Goal: Task Accomplishment & Management: Manage account settings

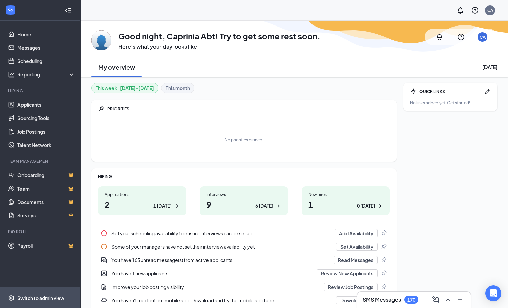
click at [48, 296] on div "Switch to admin view" at bounding box center [40, 298] width 47 height 7
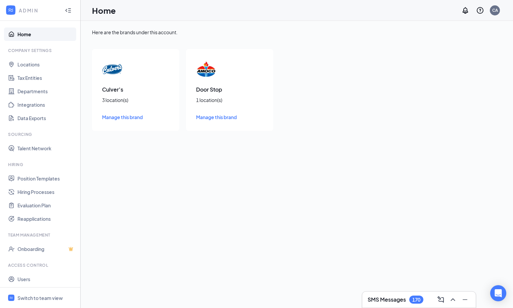
click at [229, 118] on span "Manage this brand" at bounding box center [216, 117] width 41 height 6
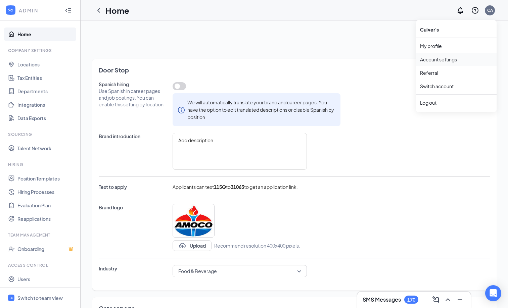
click at [449, 58] on link "Account settings" at bounding box center [456, 59] width 73 height 7
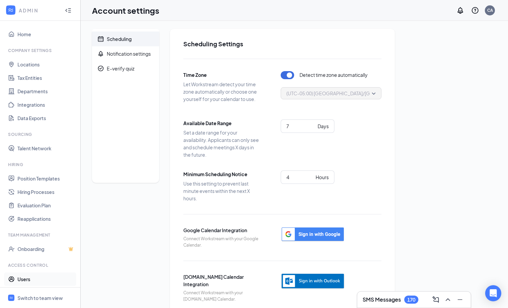
click at [26, 280] on link "Users" at bounding box center [45, 279] width 57 height 13
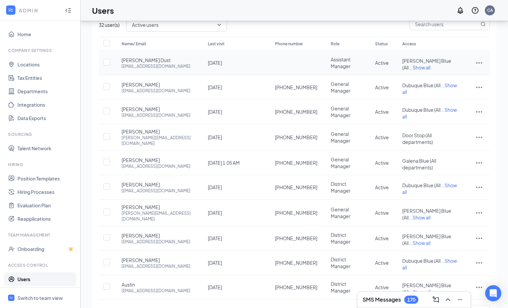
scroll to position [38, 0]
click at [433, 305] on link "2" at bounding box center [431, 310] width 10 height 10
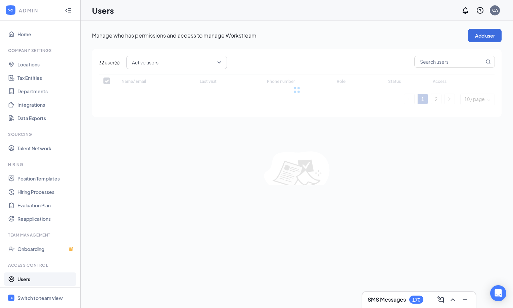
checkbox input "false"
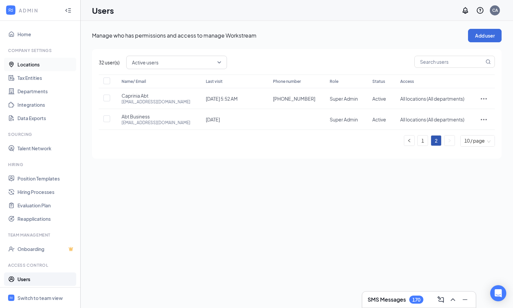
click at [29, 62] on link "Locations" at bounding box center [45, 64] width 57 height 13
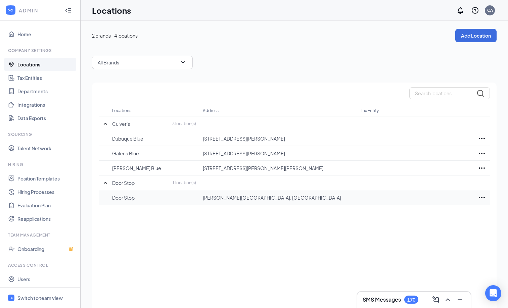
click at [484, 196] on icon "Ellipses" at bounding box center [482, 198] width 8 height 8
click at [437, 234] on p "Delete" at bounding box center [452, 232] width 56 height 7
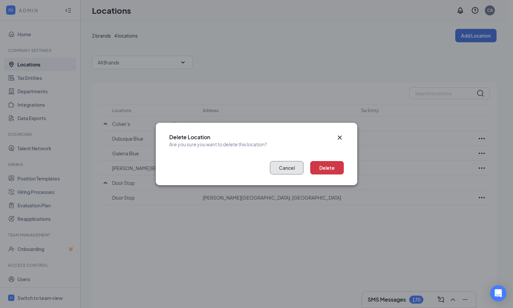
click at [288, 173] on button "Cancel" at bounding box center [287, 167] width 34 height 13
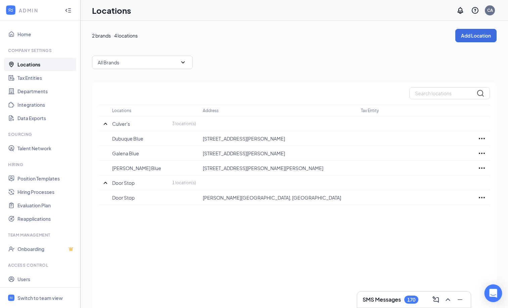
click at [498, 292] on div "Open Intercom Messenger" at bounding box center [494, 294] width 18 height 18
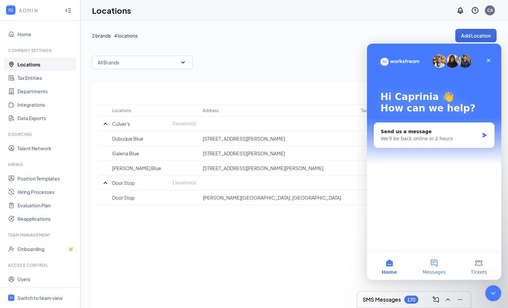
click at [435, 265] on button "Messages" at bounding box center [434, 266] width 45 height 27
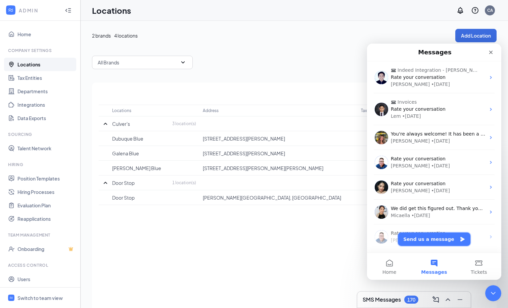
click at [417, 241] on button "Send us a message" at bounding box center [434, 239] width 73 height 13
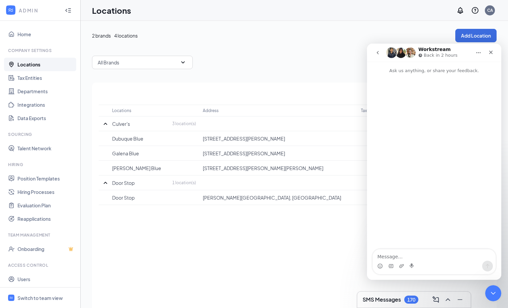
click at [395, 258] on textarea "Message…" at bounding box center [434, 255] width 123 height 11
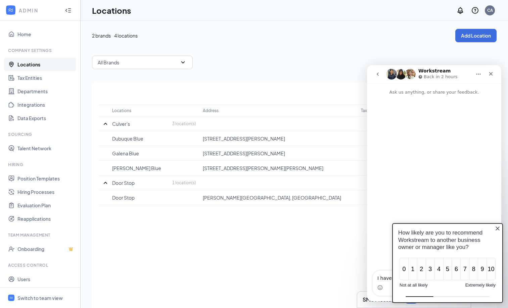
click at [495, 226] on icon "Close button" at bounding box center [497, 228] width 5 height 5
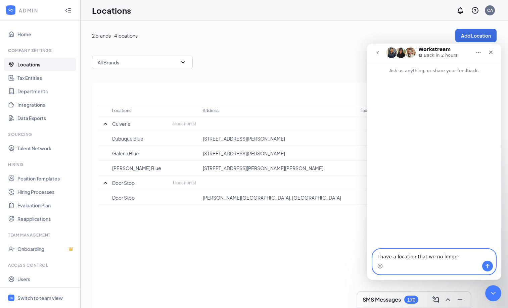
click at [472, 251] on textarea "I have a location that we no longer" at bounding box center [434, 255] width 123 height 11
click at [457, 256] on textarea "I have a location that we no longer" at bounding box center [434, 255] width 123 height 11
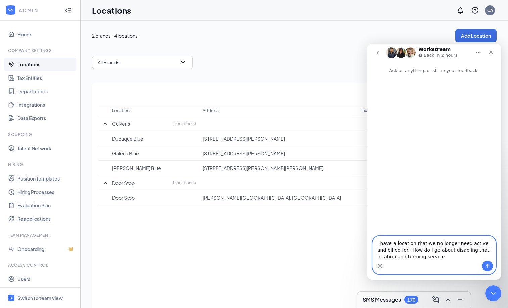
type textarea "I have a location that we no longer need active and billed for. How do I go abo…"
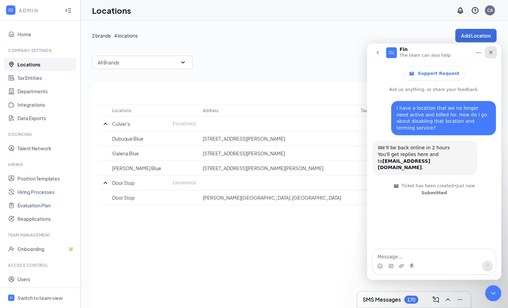
click at [494, 54] on div "Close" at bounding box center [491, 52] width 12 height 12
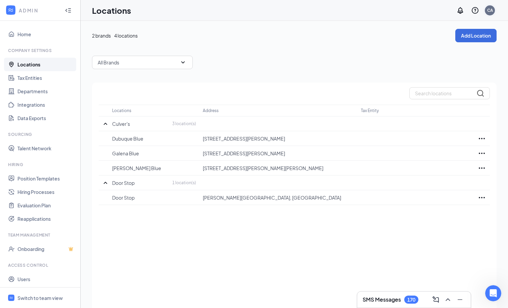
click at [490, 15] on div "CA" at bounding box center [490, 10] width 10 height 10
click at [439, 104] on div "Log out" at bounding box center [456, 102] width 73 height 7
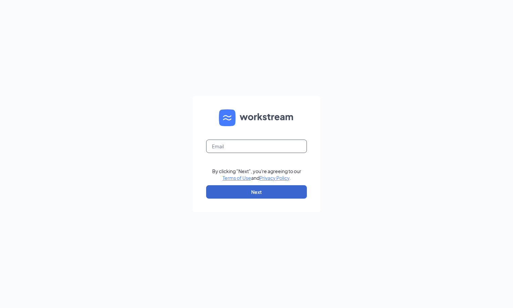
type input "[PERSON_NAME][EMAIL_ADDRESS][DOMAIN_NAME]"
click at [277, 190] on button "Next" at bounding box center [256, 191] width 101 height 13
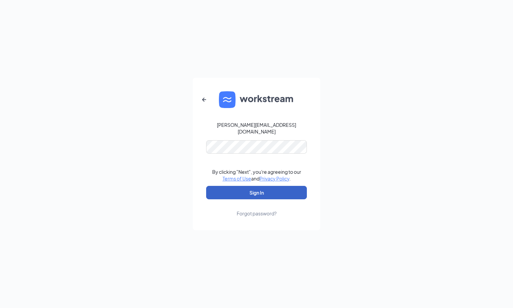
click at [272, 192] on button "Sign In" at bounding box center [256, 192] width 101 height 13
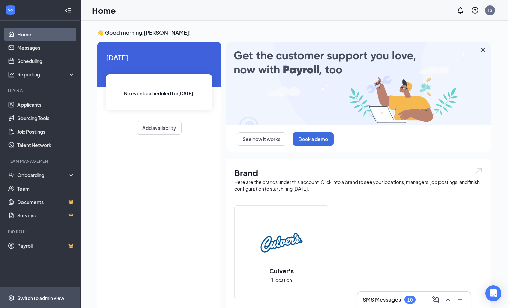
click at [40, 294] on span "Switch to admin view" at bounding box center [45, 298] width 57 height 20
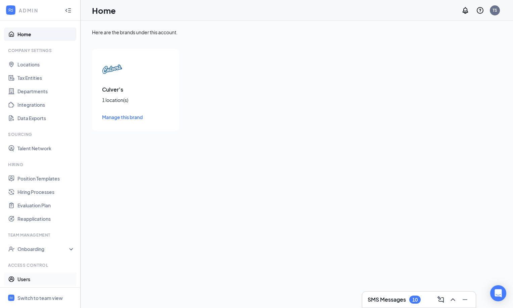
click at [27, 278] on link "Users" at bounding box center [45, 279] width 57 height 13
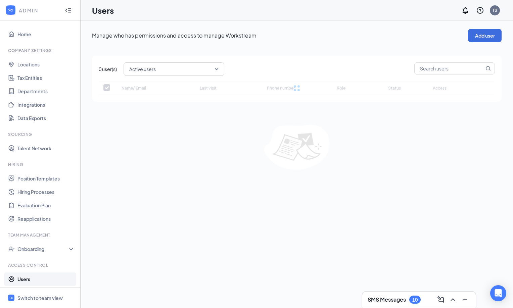
checkbox input "false"
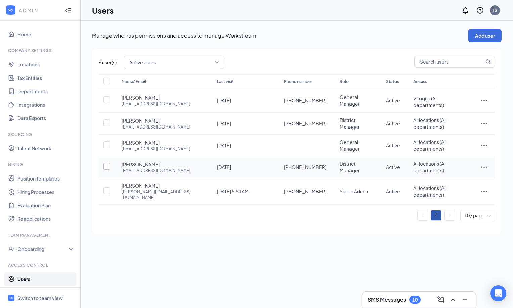
click at [108, 163] on input "checkbox" at bounding box center [106, 166] width 7 height 7
checkbox input "true"
click at [485, 163] on icon "ActionsIcon" at bounding box center [484, 167] width 8 height 8
click at [457, 180] on li "Edit user" at bounding box center [462, 175] width 52 height 15
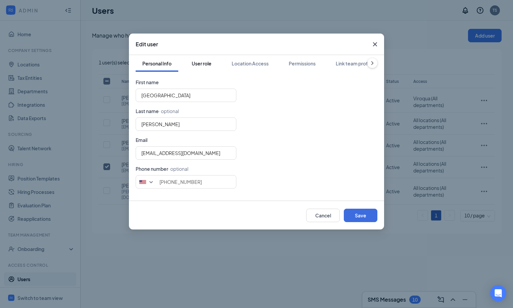
click at [205, 65] on div "User role" at bounding box center [202, 63] width 20 height 7
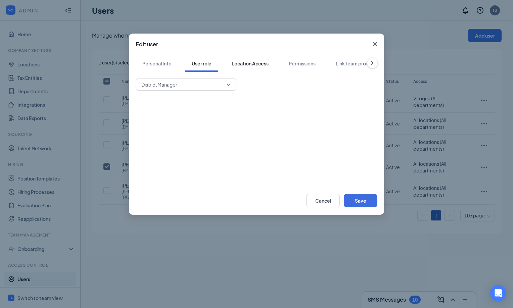
click at [257, 63] on div "Location Access" at bounding box center [250, 63] width 37 height 7
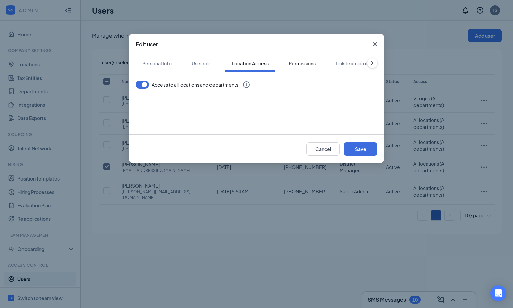
click at [301, 64] on div "Permissions" at bounding box center [302, 63] width 27 height 7
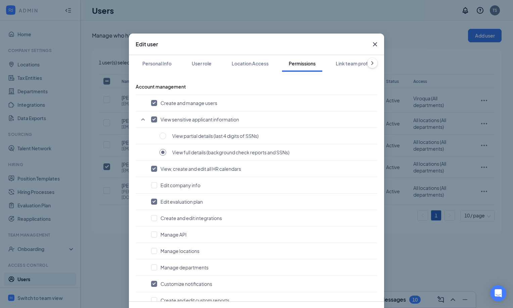
click at [369, 62] on icon "ChevronRight" at bounding box center [372, 63] width 7 height 7
click at [364, 62] on button "Link team profile" at bounding box center [352, 63] width 51 height 17
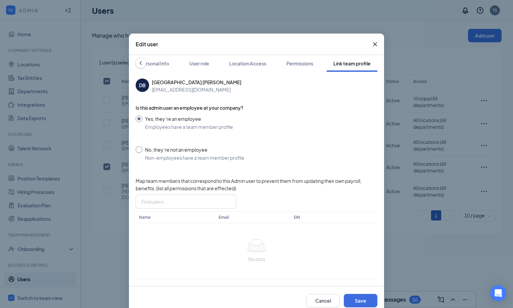
click at [139, 63] on icon "ChevronLeft" at bounding box center [140, 63] width 7 height 7
click at [171, 64] on button "Personal Info" at bounding box center [157, 63] width 43 height 17
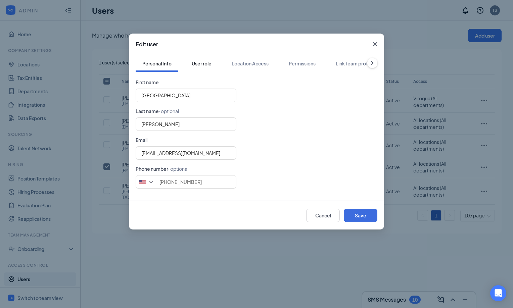
click at [206, 59] on button "User role" at bounding box center [201, 63] width 33 height 17
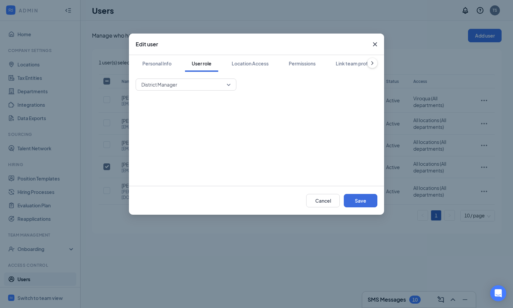
click at [373, 44] on icon "Cross" at bounding box center [375, 44] width 8 height 8
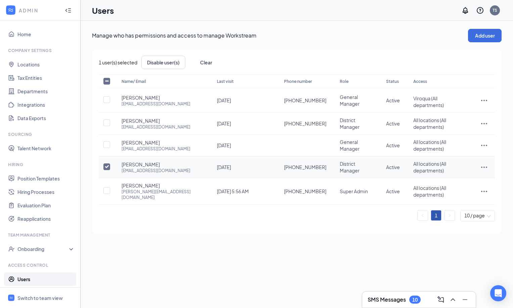
click at [484, 167] on icon "ActionsIcon" at bounding box center [484, 167] width 6 height 1
click at [451, 177] on span "Edit user" at bounding box center [450, 175] width 19 height 6
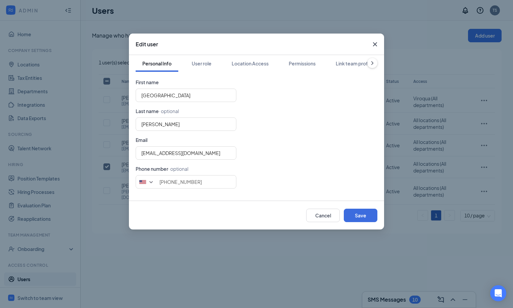
click at [203, 86] on form "First name Devon Last name · optional Buman Email dbuman@galenaculvers.com Phon…" at bounding box center [257, 134] width 242 height 110
click at [201, 62] on div "User role" at bounding box center [202, 63] width 20 height 7
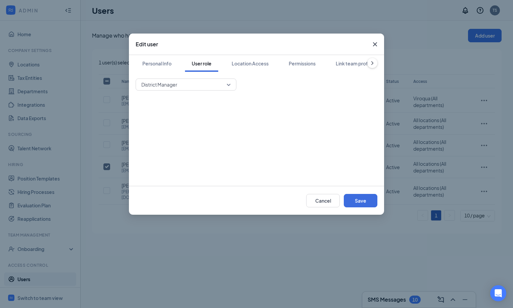
click at [297, 85] on div "District Manager" at bounding box center [257, 85] width 242 height 12
click at [249, 61] on div "Location Access" at bounding box center [250, 63] width 37 height 7
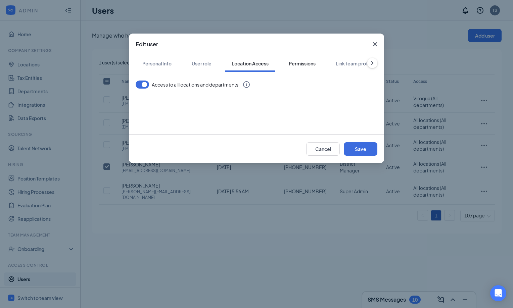
click at [314, 67] on button "Permissions" at bounding box center [302, 63] width 40 height 17
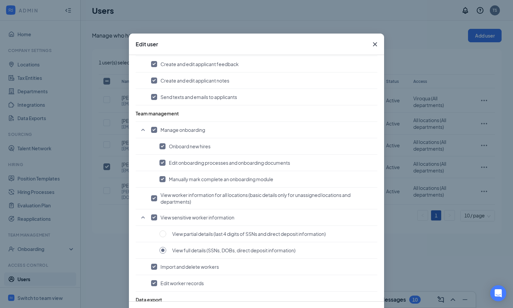
scroll to position [463, 0]
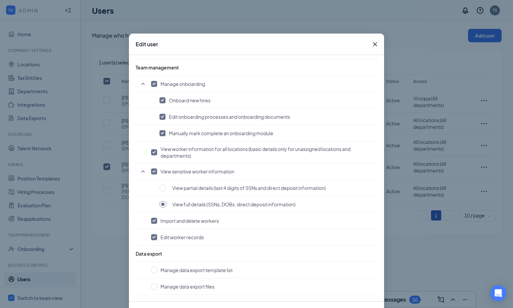
click at [375, 43] on icon "Cross" at bounding box center [375, 44] width 8 height 8
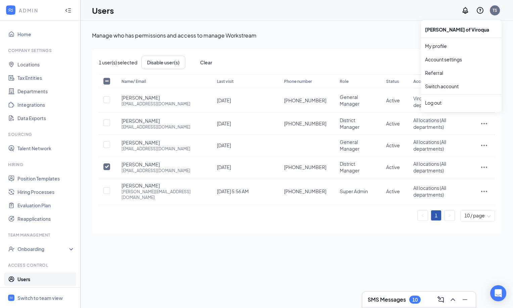
click at [496, 11] on div "TS" at bounding box center [495, 10] width 5 height 6
click at [444, 89] on link "Switch account" at bounding box center [442, 86] width 34 height 6
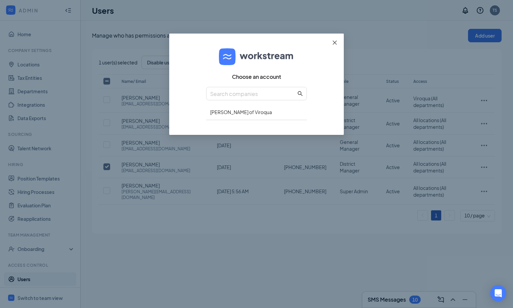
click at [336, 42] on icon "close" at bounding box center [335, 43] width 4 height 4
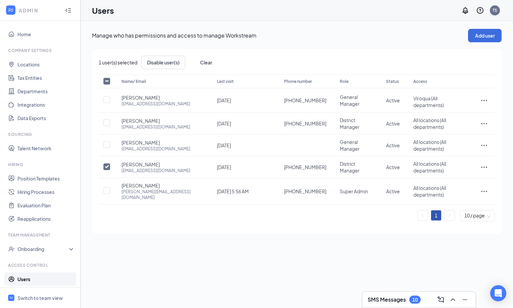
click at [489, 13] on div "TS" at bounding box center [480, 10] width 43 height 13
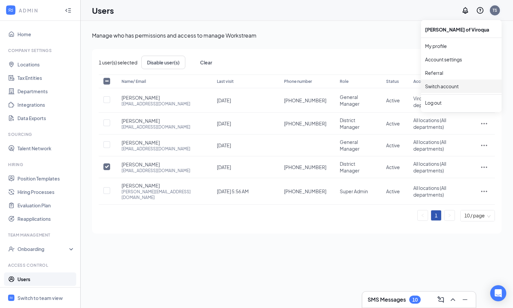
click at [491, 12] on div "TS" at bounding box center [495, 10] width 10 height 10
click at [438, 104] on div "Log out" at bounding box center [461, 102] width 73 height 7
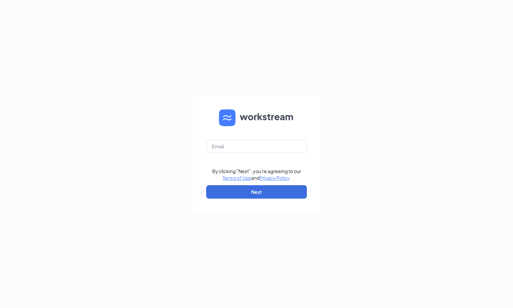
click at [334, 90] on div "By clicking "Next", you're agreeing to our Terms of Use and Privacy Policy . Ne…" at bounding box center [256, 154] width 513 height 308
type input "cabt@abtllc.info"
click at [265, 196] on button "Next" at bounding box center [256, 191] width 101 height 13
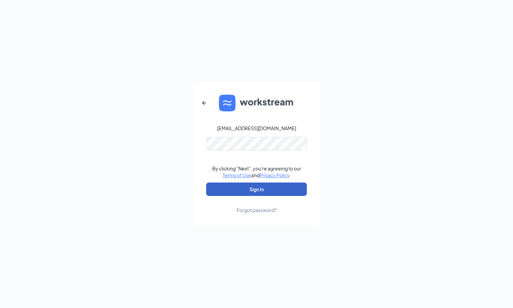
click at [274, 185] on button "Sign In" at bounding box center [256, 189] width 101 height 13
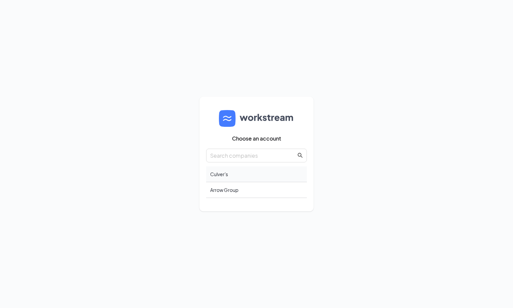
click at [245, 173] on div "Culver's" at bounding box center [256, 175] width 101 height 16
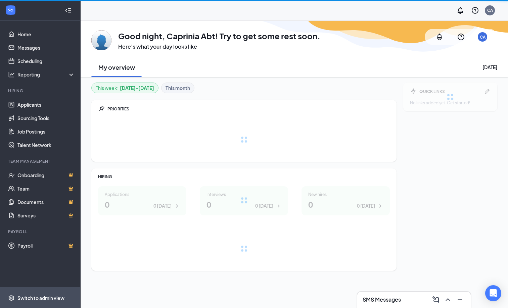
click at [45, 303] on span "Switch to admin view" at bounding box center [45, 298] width 57 height 20
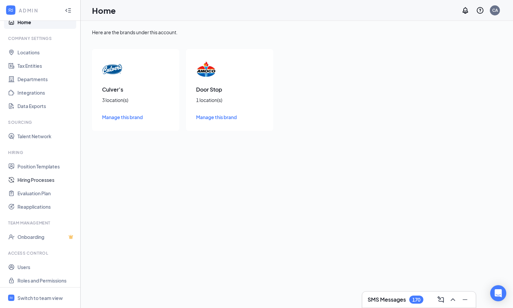
scroll to position [15, 0]
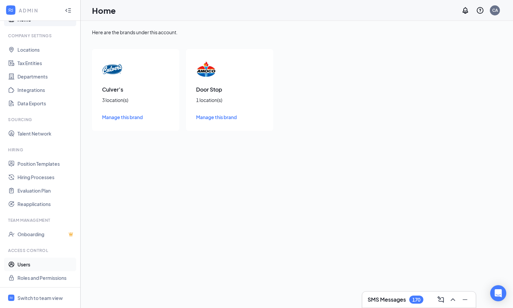
click at [32, 266] on link "Users" at bounding box center [45, 264] width 57 height 13
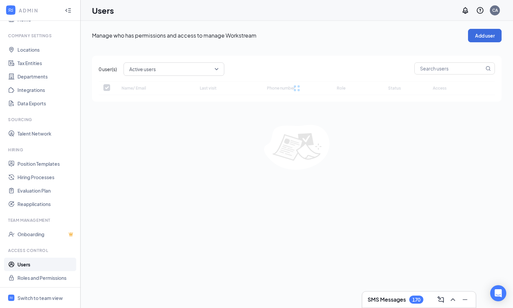
checkbox input "false"
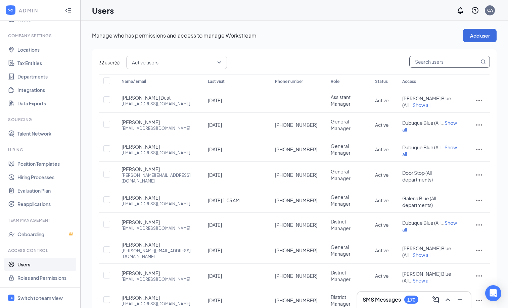
click at [424, 58] on input "text" at bounding box center [445, 61] width 70 height 11
type input "devon"
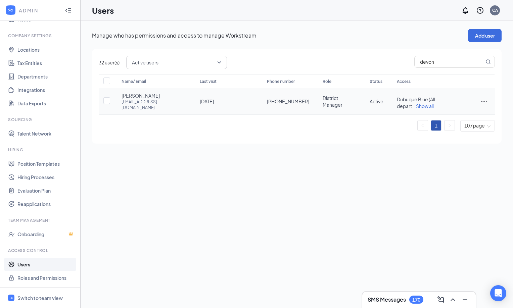
click at [483, 97] on icon "ActionsIcon" at bounding box center [484, 101] width 8 height 8
click at [456, 143] on span "Disable" at bounding box center [449, 144] width 16 height 6
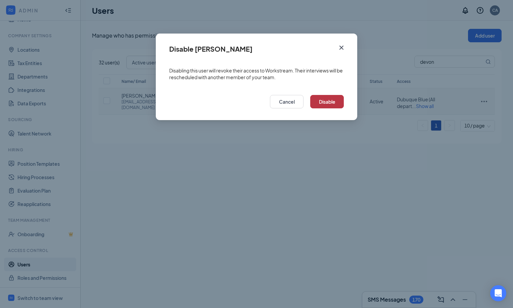
click at [332, 104] on button "Disable" at bounding box center [327, 101] width 34 height 13
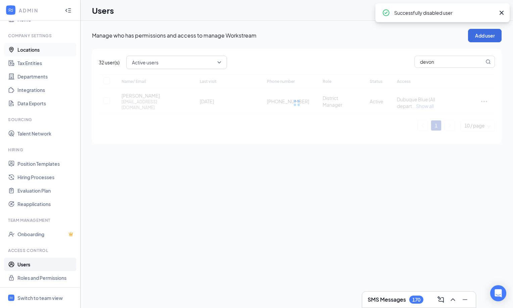
checkbox input "true"
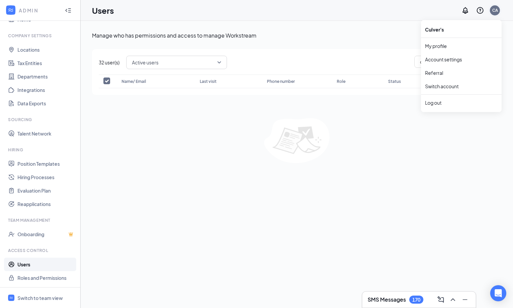
click at [496, 10] on div "CA" at bounding box center [495, 10] width 6 height 6
click at [448, 99] on div "Log out" at bounding box center [461, 102] width 73 height 7
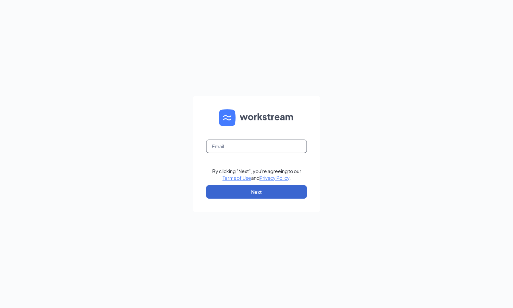
type input "Tammy@vernonsquare.com"
click at [261, 192] on button "Next" at bounding box center [256, 191] width 101 height 13
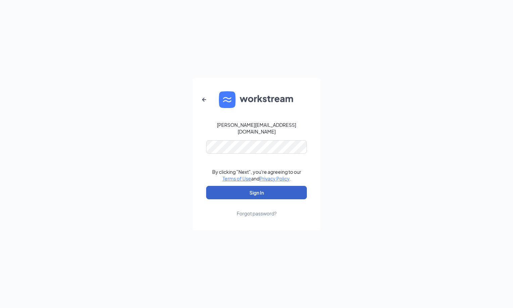
click at [268, 189] on button "Sign In" at bounding box center [256, 192] width 101 height 13
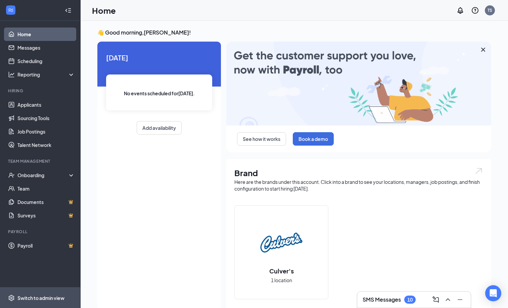
click at [47, 298] on div "Switch to admin view" at bounding box center [40, 298] width 47 height 7
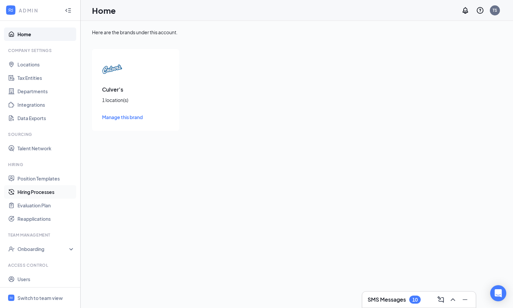
click at [41, 188] on link "Hiring Processes" at bounding box center [45, 191] width 57 height 13
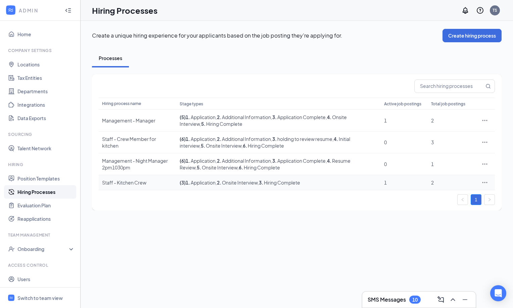
click at [484, 183] on icon "Ellipses" at bounding box center [485, 182] width 7 height 7
click at [449, 196] on span "Edit" at bounding box center [454, 196] width 58 height 7
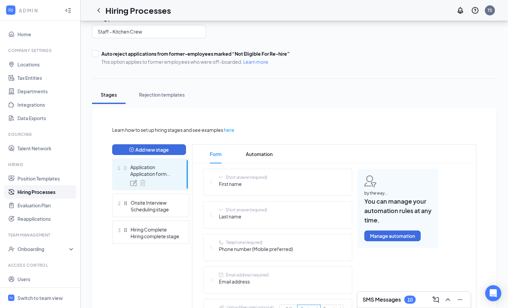
scroll to position [55, 0]
click at [156, 206] on div "Scheduling stage" at bounding box center [155, 209] width 49 height 7
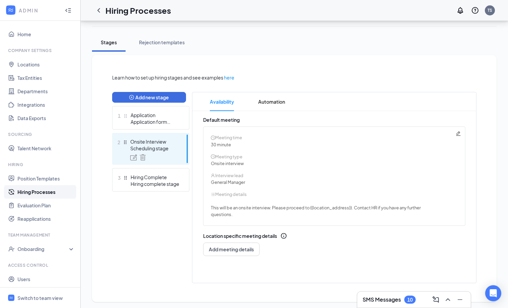
scroll to position [107, 0]
click at [244, 253] on button "Add meeting details" at bounding box center [231, 249] width 56 height 13
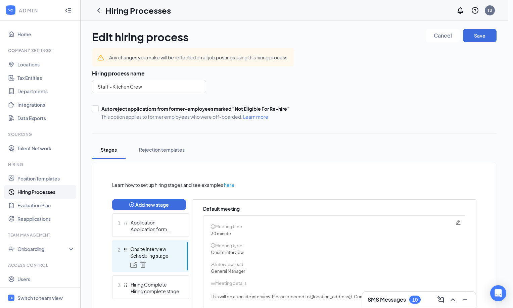
radio input "true"
radio input "false"
type textarea "This will be a 30 minute phone interview. We'll give you a call at your schedul…"
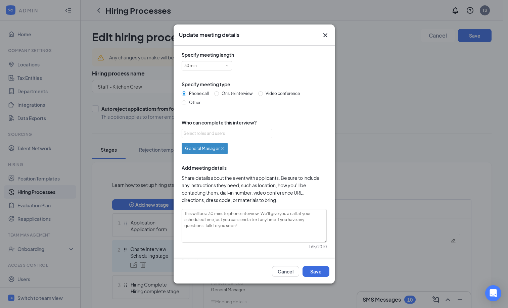
click at [326, 33] on icon "Cross" at bounding box center [325, 35] width 8 height 8
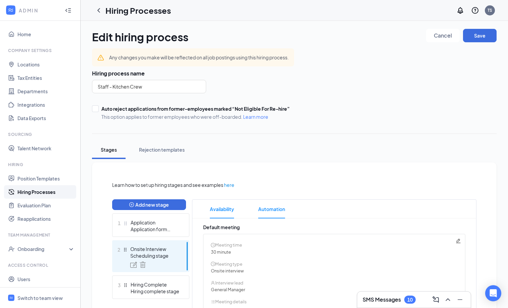
click at [275, 211] on span "Automation" at bounding box center [271, 209] width 27 height 19
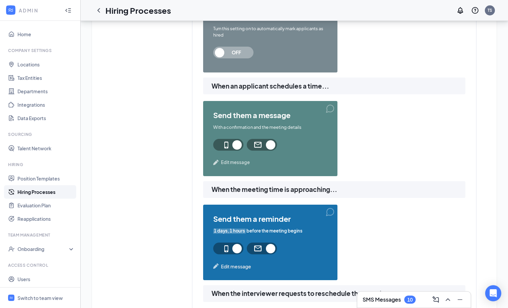
scroll to position [320, 0]
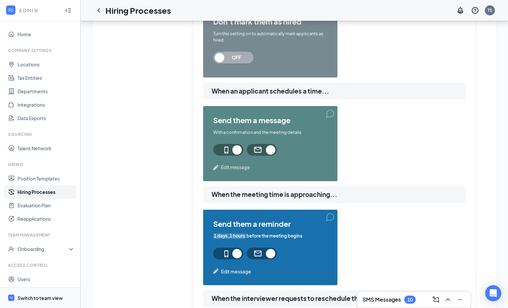
click at [37, 301] on div "Switch to team view" at bounding box center [39, 298] width 45 height 7
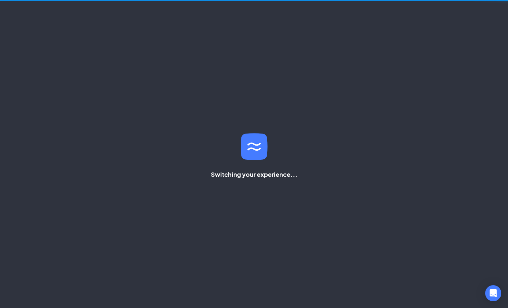
scroll to position [137, 0]
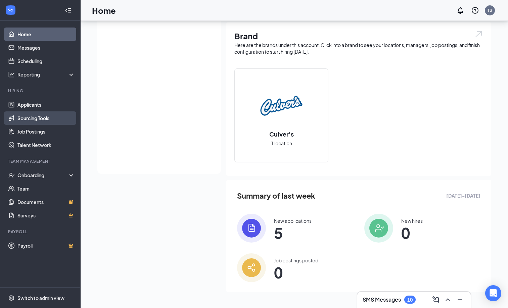
click at [45, 120] on link "Sourcing Tools" at bounding box center [45, 118] width 57 height 13
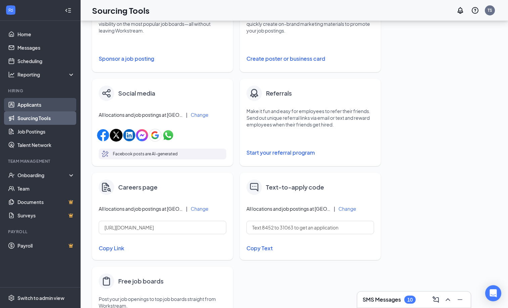
scroll to position [155, 0]
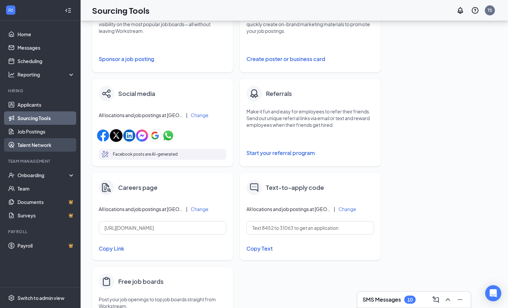
click at [28, 145] on link "Talent Network" at bounding box center [45, 144] width 57 height 13
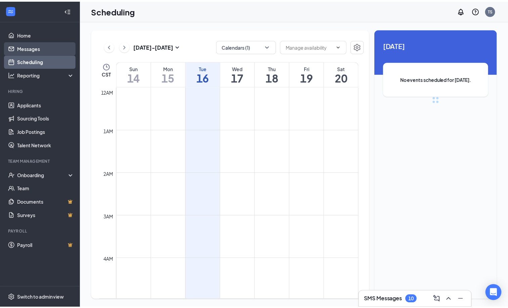
scroll to position [330, 0]
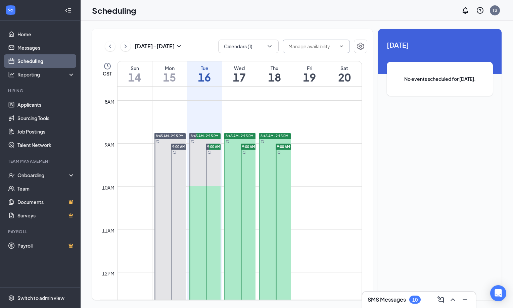
click at [329, 49] on input "text" at bounding box center [313, 46] width 48 height 7
drag, startPoint x: 330, startPoint y: 22, endPoint x: 336, endPoint y: 30, distance: 9.8
click at [330, 22] on div "[DATE] - [DATE] Calendars (1) Delete all availability CST Sun 14 Mon 15 Tue 16 …" at bounding box center [297, 165] width 433 height 288
click at [357, 46] on icon "Settings" at bounding box center [361, 46] width 8 height 8
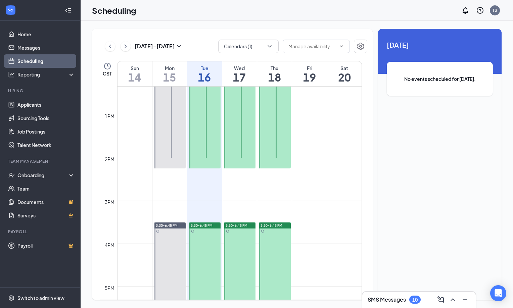
scroll to position [484, 0]
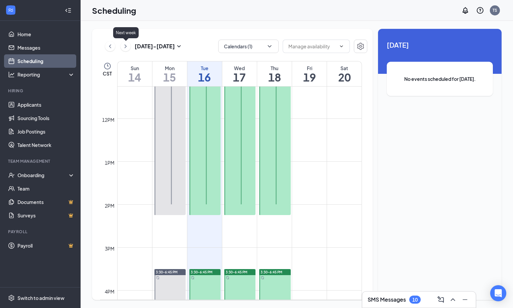
click at [126, 47] on icon "ChevronRight" at bounding box center [125, 46] width 7 height 8
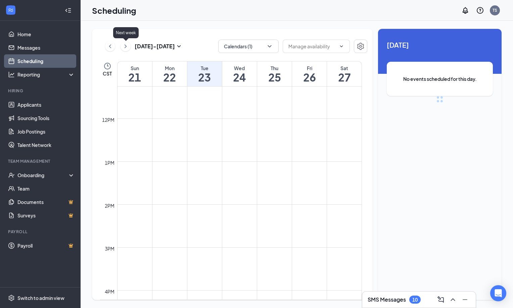
scroll to position [330, 0]
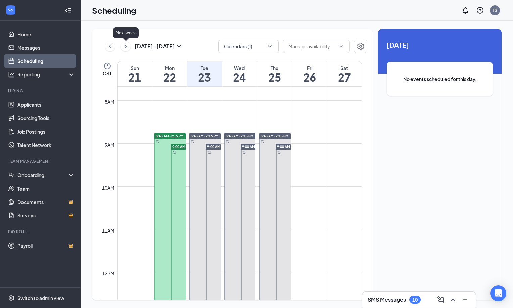
click at [126, 47] on icon "ChevronRight" at bounding box center [125, 46] width 7 height 8
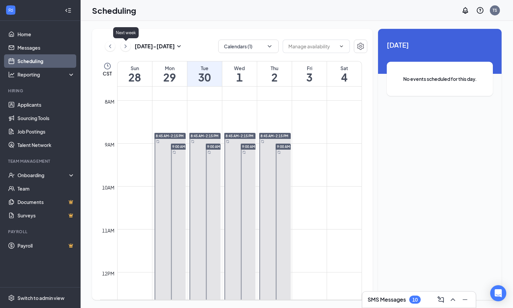
click at [126, 48] on icon "ChevronRight" at bounding box center [125, 46] width 7 height 8
click at [114, 47] on button at bounding box center [110, 46] width 10 height 10
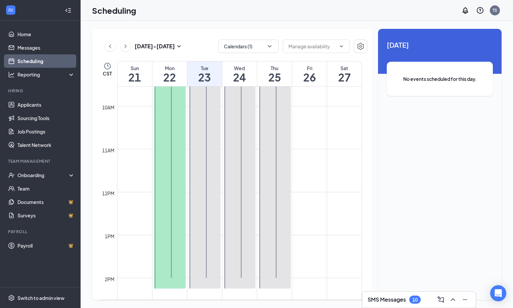
scroll to position [413, 0]
click at [313, 141] on td at bounding box center [239, 141] width 245 height 11
click at [312, 138] on td at bounding box center [239, 141] width 245 height 11
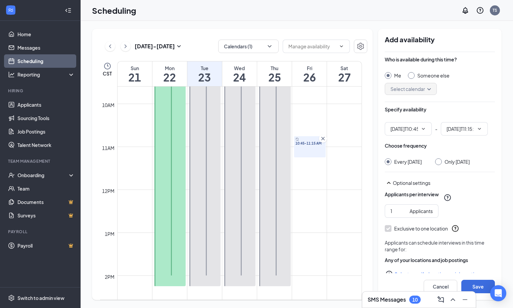
type input "10:45 AM"
type input "11:15 AM"
drag, startPoint x: 312, startPoint y: 140, endPoint x: 313, endPoint y: 157, distance: 16.5
click at [313, 157] on div "10:45-11:15 AM" at bounding box center [310, 146] width 32 height 21
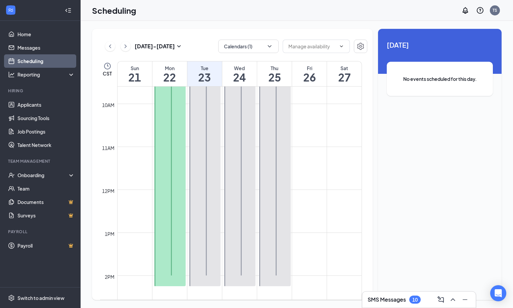
click at [314, 145] on td at bounding box center [239, 141] width 245 height 11
drag, startPoint x: 313, startPoint y: 143, endPoint x: 313, endPoint y: 163, distance: 19.8
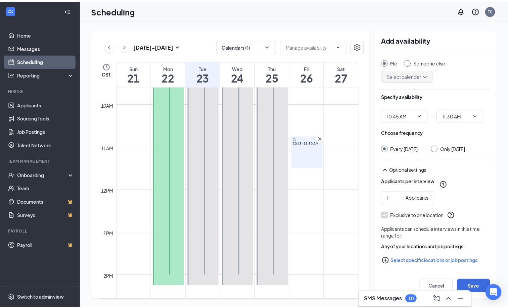
scroll to position [13, 0]
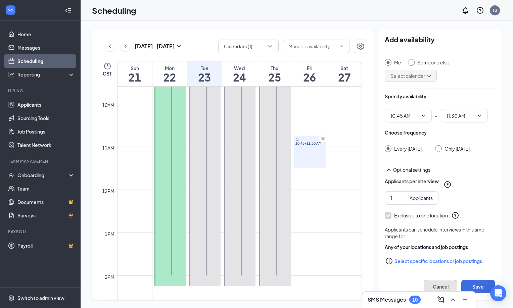
click at [435, 289] on button "Cancel" at bounding box center [441, 286] width 34 height 13
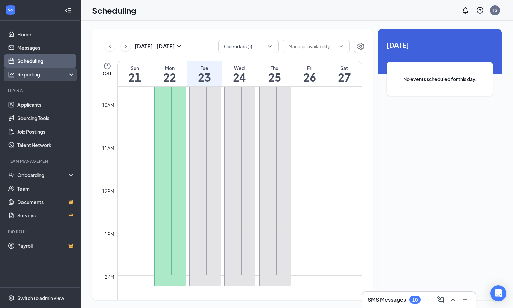
click at [29, 78] on div "Reporting" at bounding box center [46, 74] width 58 height 7
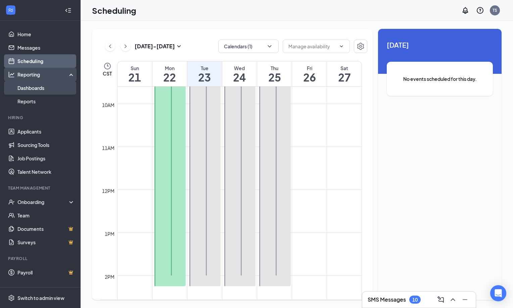
click at [27, 88] on link "Dashboards" at bounding box center [45, 87] width 57 height 13
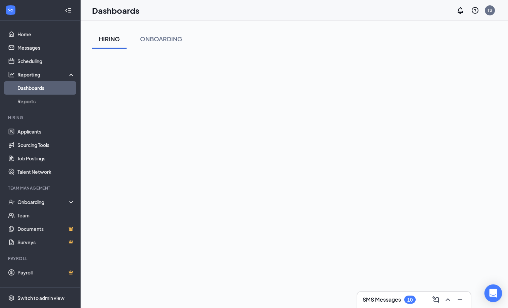
click at [494, 291] on icon "Open Intercom Messenger" at bounding box center [493, 293] width 8 height 9
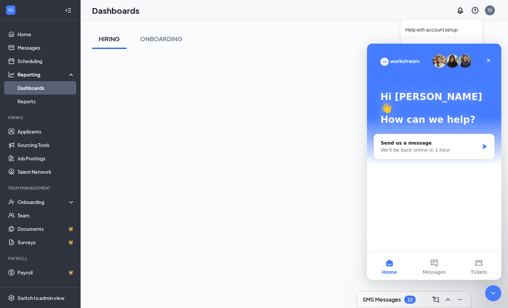
click at [472, 11] on icon "QuestionInfo" at bounding box center [475, 10] width 7 height 7
click at [492, 62] on div "Close" at bounding box center [489, 60] width 12 height 12
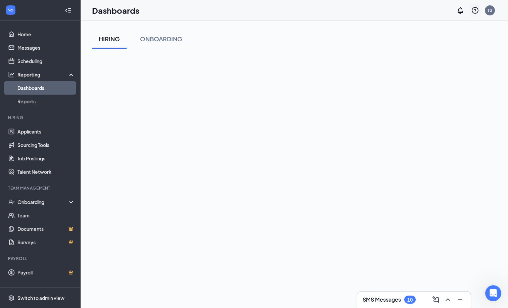
click at [472, 11] on icon "QuestionInfo" at bounding box center [475, 10] width 7 height 7
click at [432, 46] on link "Help center" at bounding box center [441, 46] width 73 height 7
click at [48, 298] on div "Switch to admin view" at bounding box center [40, 298] width 47 height 7
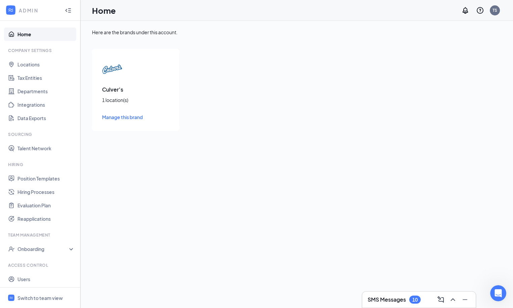
click at [118, 119] on span "Manage this brand" at bounding box center [122, 117] width 41 height 6
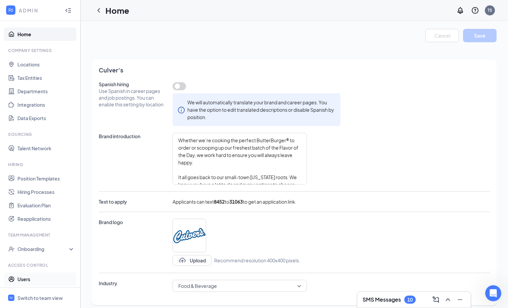
click at [23, 279] on link "Users" at bounding box center [45, 279] width 57 height 13
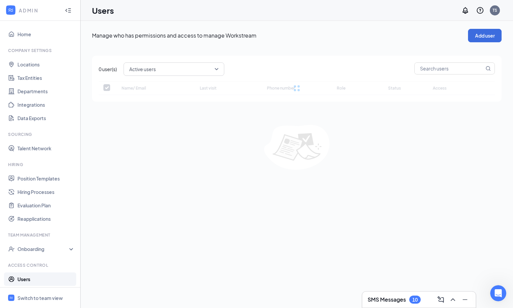
checkbox input "false"
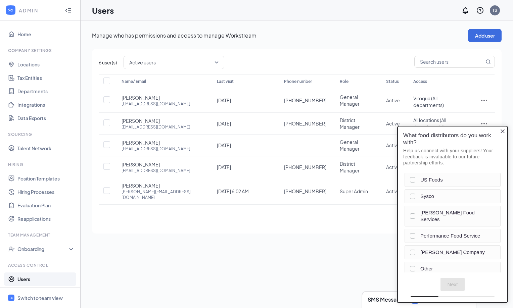
click at [502, 132] on icon "Close button" at bounding box center [502, 131] width 5 height 5
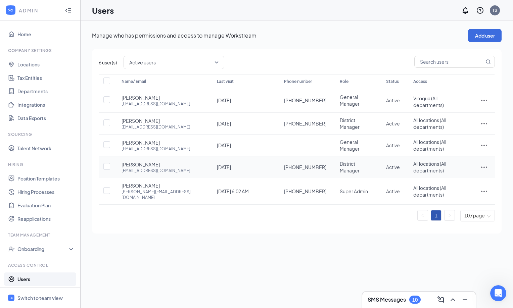
click at [479, 163] on div "Name/ Email Last visit Phone number Role Status Access [PERSON_NAME] [EMAIL_ADD…" at bounding box center [297, 148] width 396 height 147
click at [482, 163] on icon "ActionsIcon" at bounding box center [484, 167] width 8 height 8
click at [453, 173] on span "Edit user" at bounding box center [450, 175] width 19 height 6
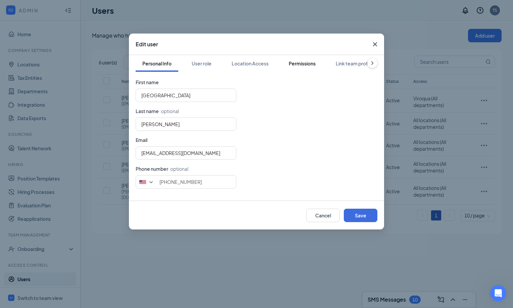
click at [290, 65] on div "Permissions" at bounding box center [302, 63] width 27 height 7
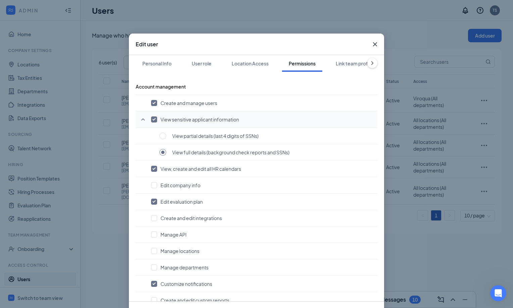
click at [139, 120] on icon "SmallChevronUp" at bounding box center [143, 120] width 8 height 8
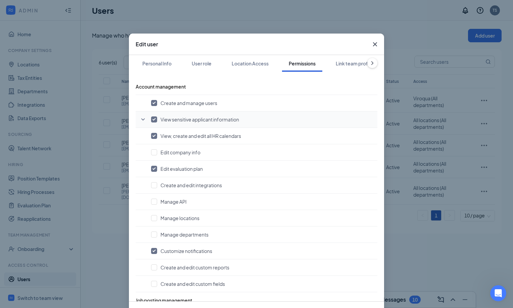
click at [142, 120] on icon "SmallChevronDown" at bounding box center [143, 120] width 8 height 8
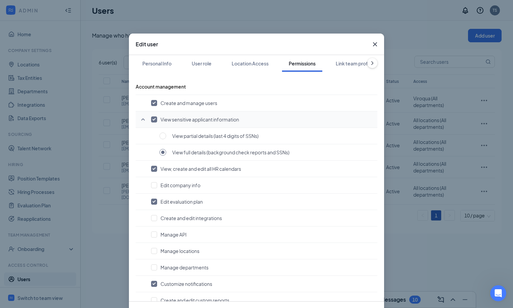
click at [142, 120] on icon "SmallChevronUp" at bounding box center [143, 120] width 8 height 8
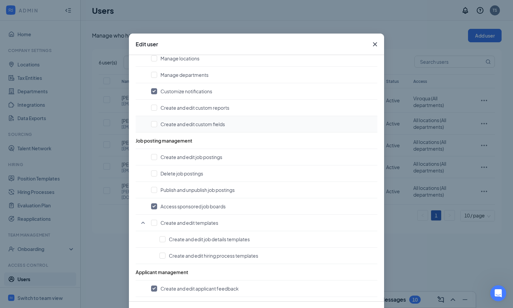
scroll to position [160, 0]
click at [153, 190] on input "checkbox" at bounding box center [154, 190] width 6 height 6
checkbox input "true"
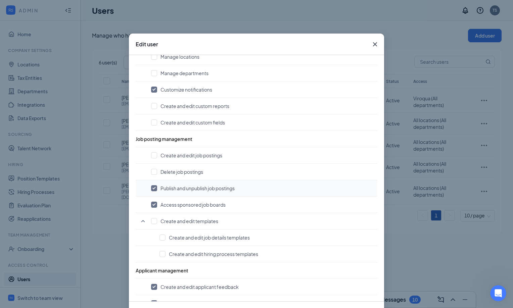
scroll to position [162, 0]
click at [152, 156] on input "checkbox" at bounding box center [154, 155] width 6 height 6
checkbox input "true"
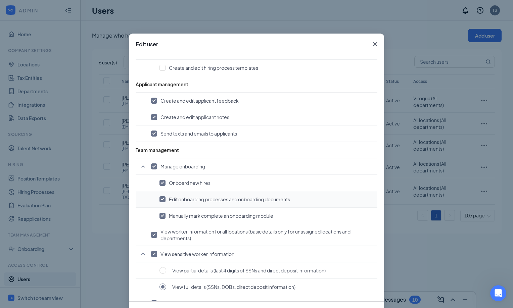
scroll to position [348, 0]
click at [160, 184] on input "checkbox" at bounding box center [163, 183] width 6 height 6
checkbox input "false"
click at [151, 166] on input "checkbox" at bounding box center [154, 167] width 6 height 6
checkbox input "false"
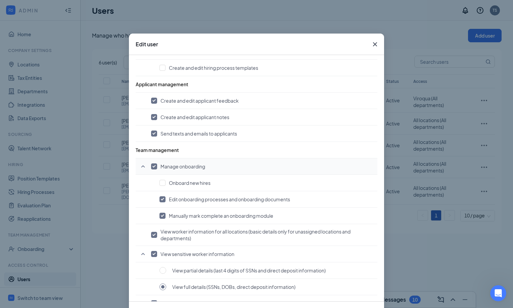
checkbox input "false"
click at [141, 167] on icon "SmallChevronUp" at bounding box center [143, 167] width 8 height 8
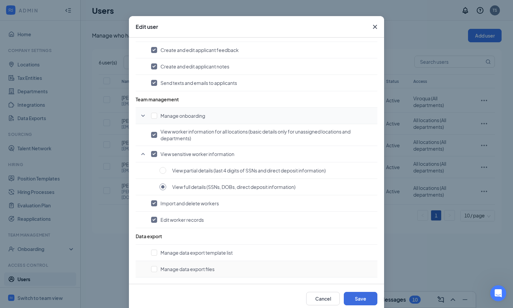
scroll to position [30, 0]
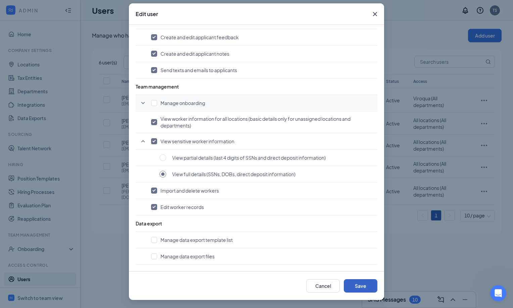
click at [359, 287] on button "Save" at bounding box center [361, 285] width 34 height 13
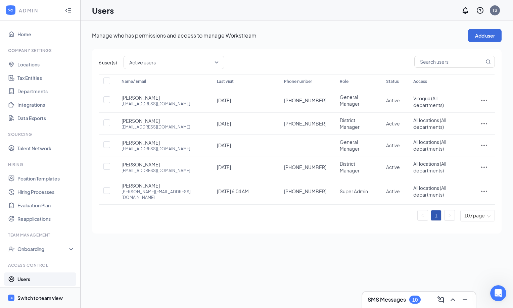
click at [52, 296] on div "Switch to team view" at bounding box center [39, 298] width 45 height 7
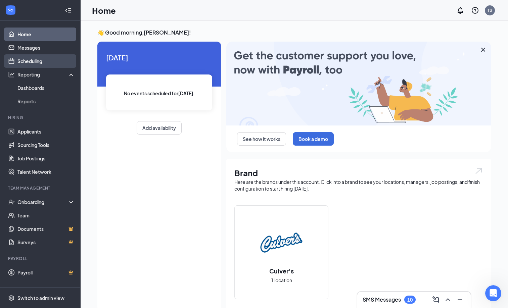
click at [37, 63] on link "Scheduling" at bounding box center [45, 60] width 57 height 13
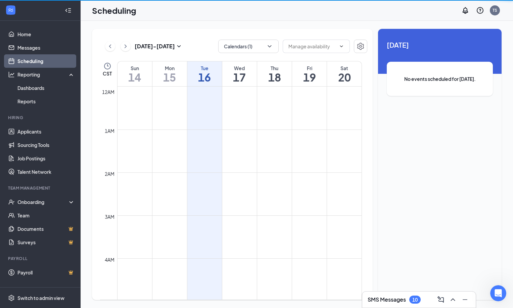
scroll to position [330, 0]
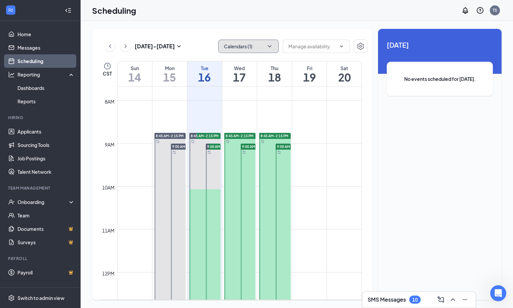
click at [266, 45] on button "Calendars (1)" at bounding box center [248, 46] width 60 height 13
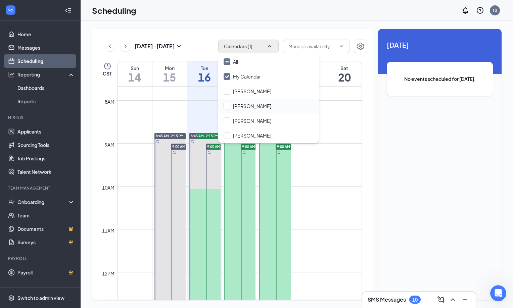
click at [228, 106] on input "[PERSON_NAME]" at bounding box center [248, 106] width 48 height 7
checkbox input "true"
click at [229, 77] on input "My Calendar" at bounding box center [242, 76] width 37 height 7
checkbox input "false"
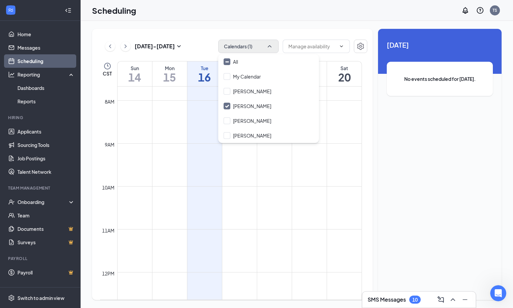
drag, startPoint x: 242, startPoint y: 25, endPoint x: 257, endPoint y: 20, distance: 15.5
click at [242, 25] on div "[DATE] - [DATE] Calendars (1) CST Sun 14 Mon 15 Tue 16 Wed 17 Thu 18 Fri 19 Sat…" at bounding box center [297, 165] width 433 height 288
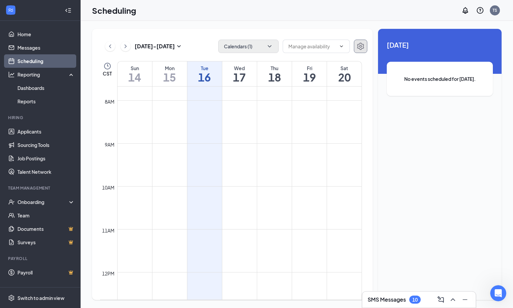
click at [360, 47] on icon "Settings" at bounding box center [360, 46] width 7 height 7
click at [112, 48] on icon "ChevronLeft" at bounding box center [110, 46] width 7 height 8
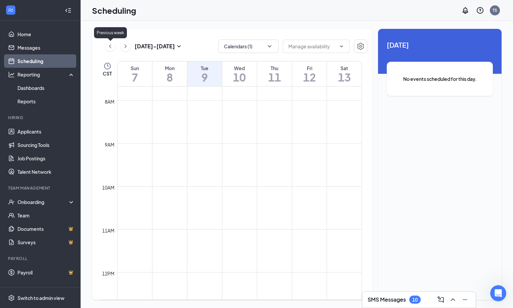
click at [109, 48] on icon "ChevronLeft" at bounding box center [110, 46] width 7 height 8
click at [125, 47] on icon "ChevronRight" at bounding box center [125, 46] width 7 height 8
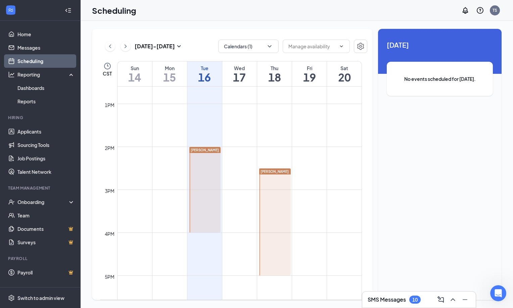
scroll to position [548, 0]
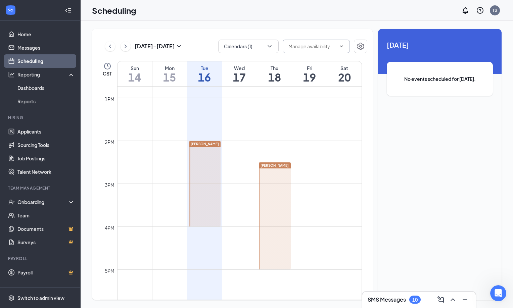
click at [336, 48] on span at bounding box center [316, 46] width 67 height 13
click at [343, 47] on icon "ChevronDown" at bounding box center [341, 46] width 5 height 5
click at [341, 45] on icon "ChevronDown" at bounding box center [341, 46] width 5 height 5
click at [203, 165] on div at bounding box center [205, 184] width 32 height 86
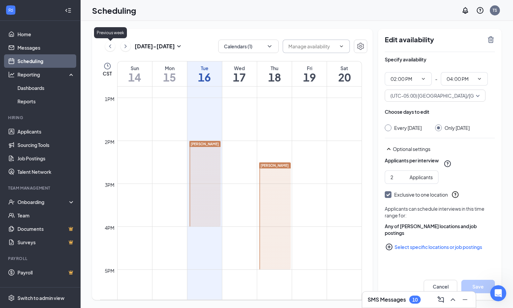
click at [108, 46] on icon "ChevronLeft" at bounding box center [110, 46] width 7 height 8
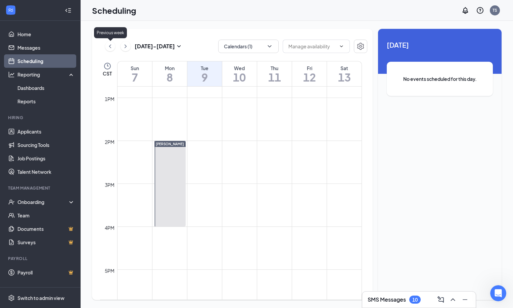
scroll to position [330, 0]
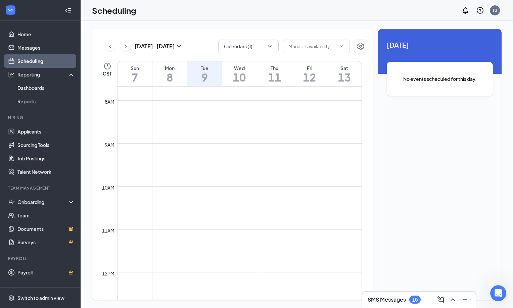
click at [121, 47] on button at bounding box center [126, 46] width 10 height 10
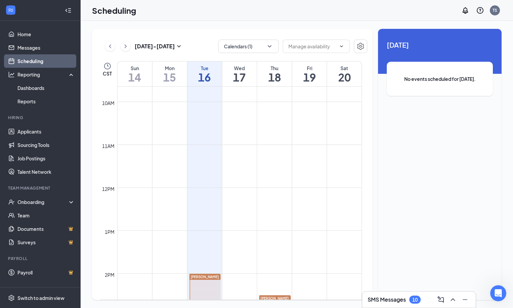
scroll to position [549, 0]
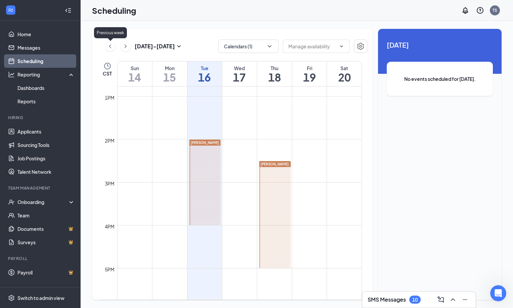
click at [108, 47] on icon "ChevronLeft" at bounding box center [110, 46] width 7 height 8
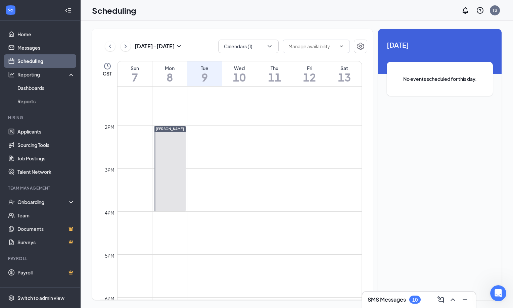
scroll to position [552, 0]
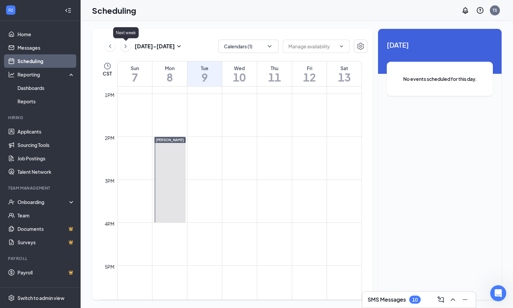
click at [123, 46] on icon "ChevronRight" at bounding box center [125, 46] width 7 height 8
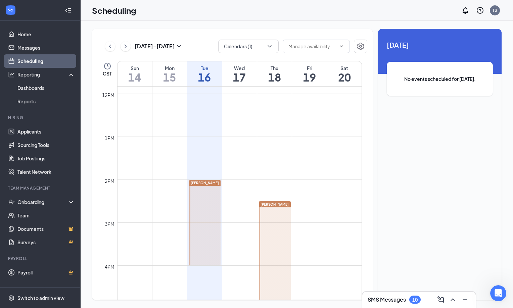
scroll to position [518, 0]
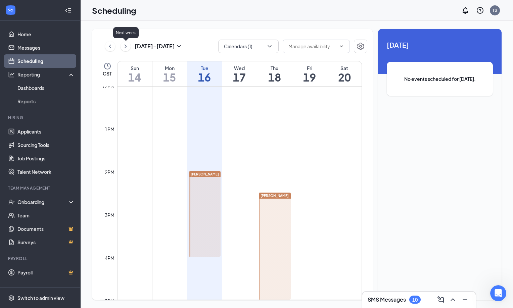
click at [127, 46] on icon "ChevronRight" at bounding box center [125, 46] width 7 height 8
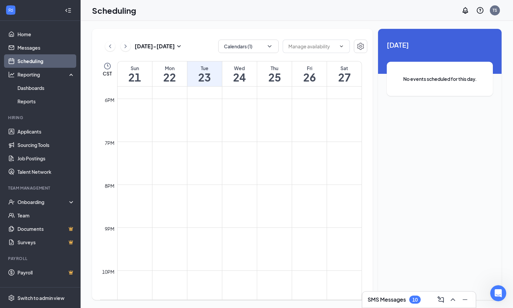
scroll to position [702, 0]
click at [111, 48] on icon "ChevronLeft" at bounding box center [110, 46] width 2 height 4
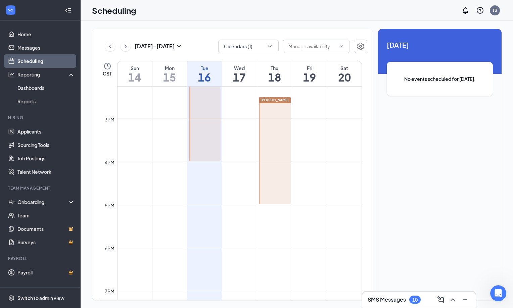
scroll to position [612, 0]
click at [268, 46] on icon "ChevronDown" at bounding box center [270, 46] width 4 height 2
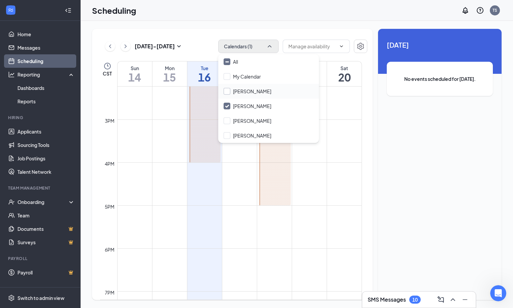
click at [226, 91] on input "[PERSON_NAME]" at bounding box center [248, 91] width 48 height 7
checkbox input "true"
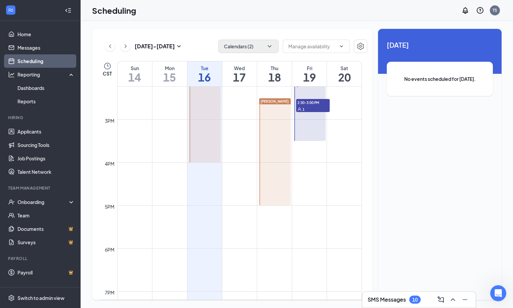
click at [290, 24] on div "[DATE] - [DATE] Calendars (2) CST Sun 14 Mon 15 Tue 16 Wed 17 Thu 18 Fri 19 Sat…" at bounding box center [297, 165] width 433 height 288
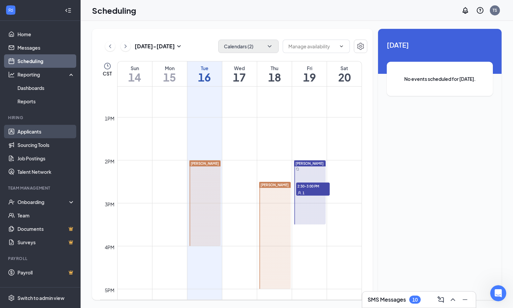
scroll to position [532, 0]
